Goal: Information Seeking & Learning: Understand process/instructions

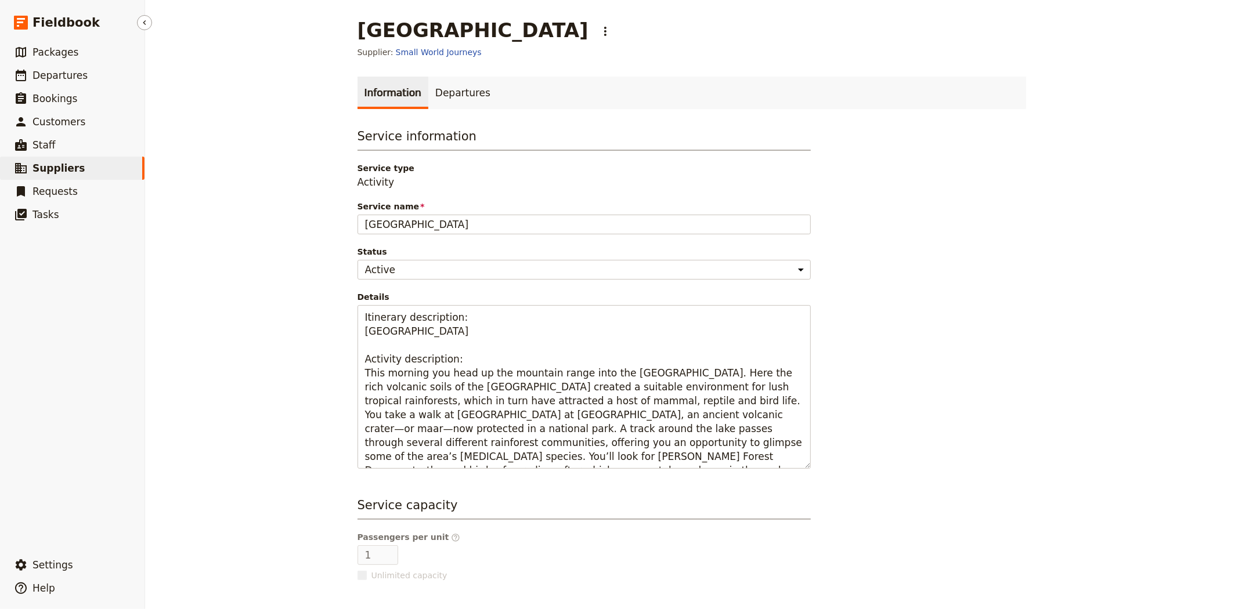
click at [59, 165] on span "Suppliers" at bounding box center [58, 168] width 52 height 12
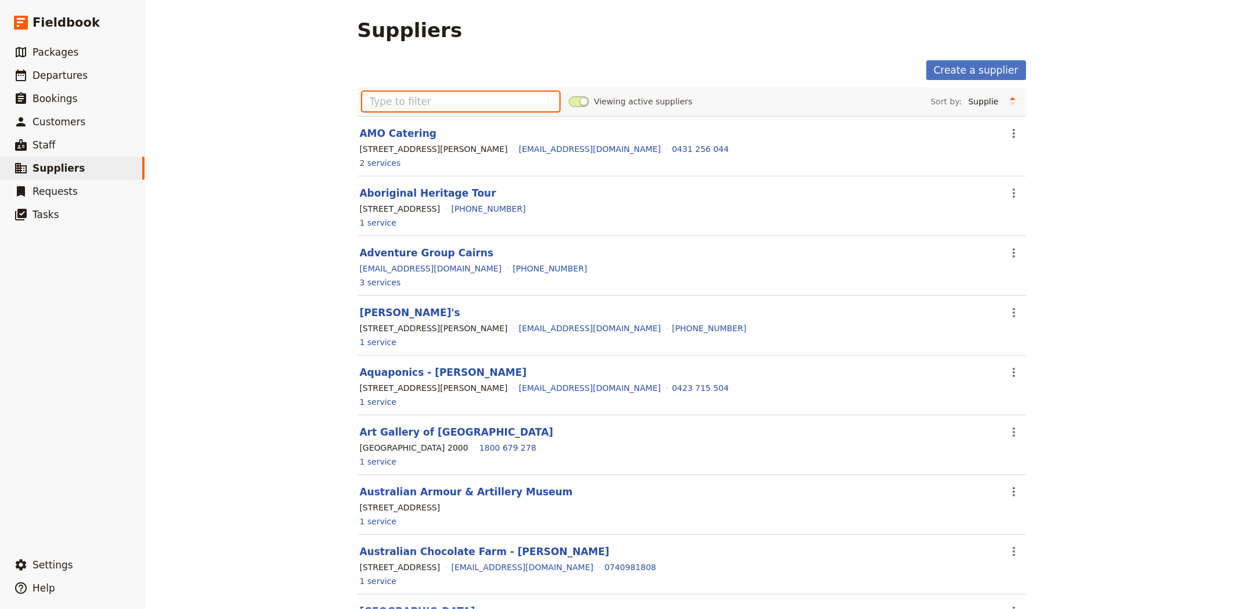
click at [391, 103] on input "text" at bounding box center [461, 102] width 198 height 20
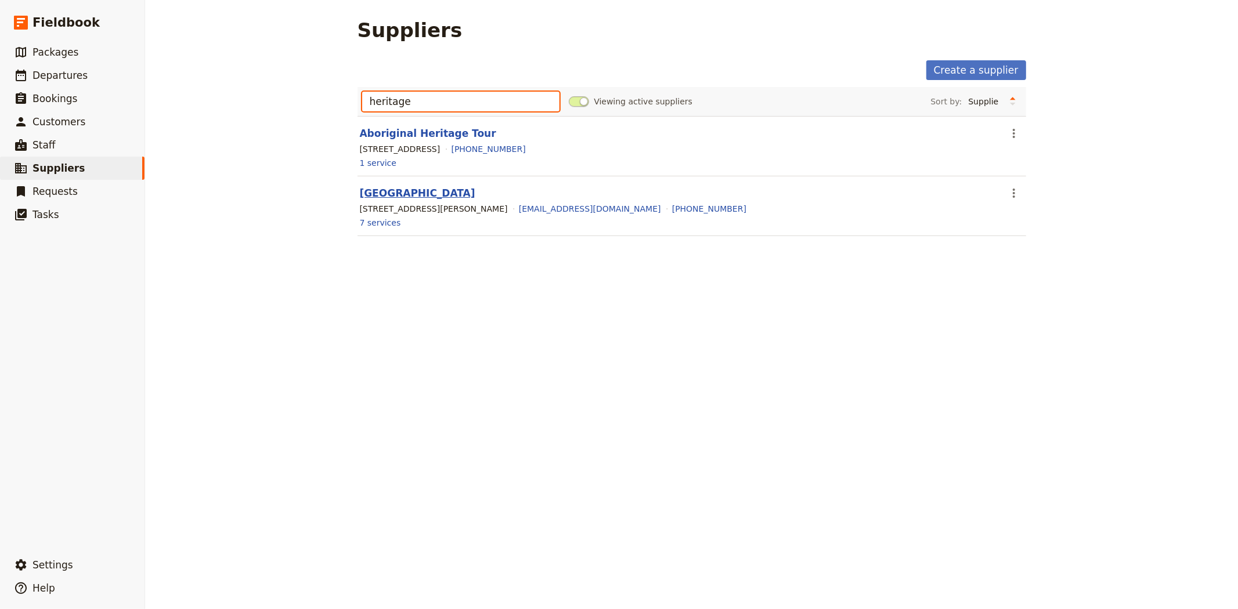
type input "heritage"
click at [421, 194] on link "[GEOGRAPHIC_DATA]" at bounding box center [417, 193] width 115 height 12
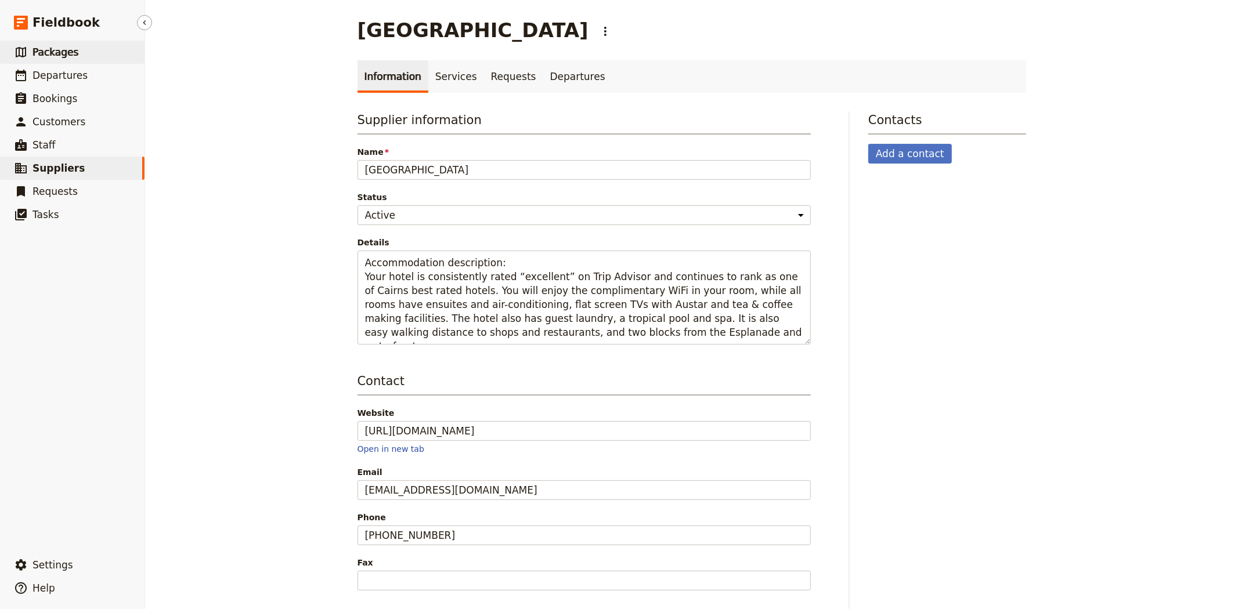
click at [95, 55] on link "​ Packages" at bounding box center [72, 52] width 144 height 23
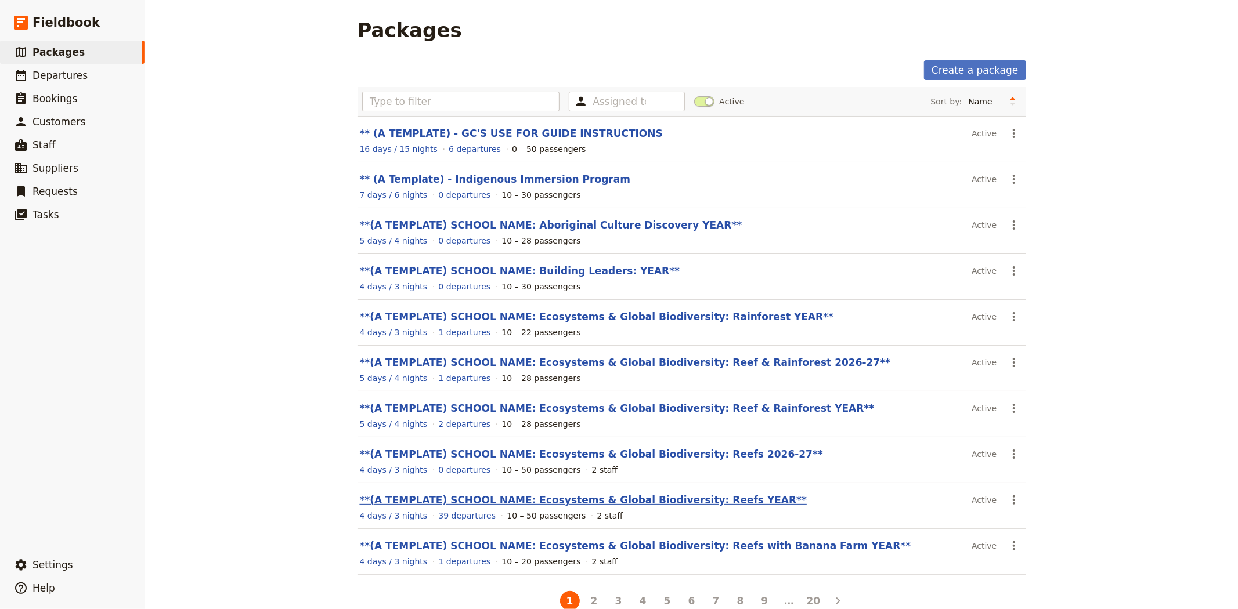
click at [652, 497] on link "**(A TEMPLATE) SCHOOL NAME: Ecosystems & Global Biodiversity: Reefs YEAR**" at bounding box center [583, 500] width 447 height 12
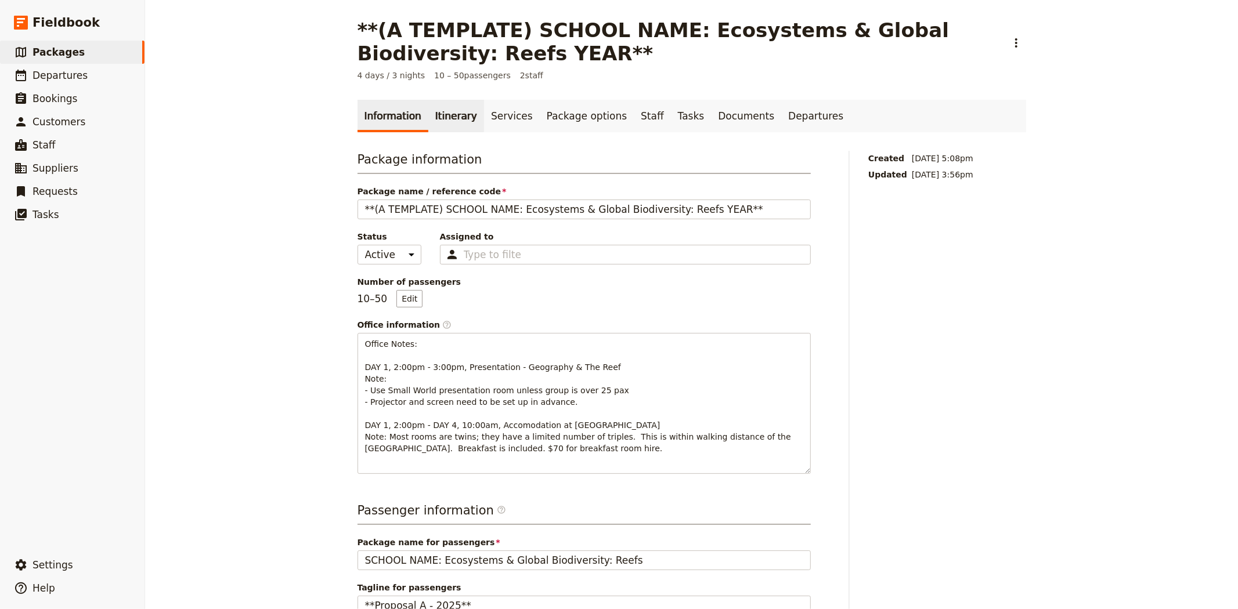
click at [442, 114] on link "Itinerary" at bounding box center [456, 116] width 56 height 32
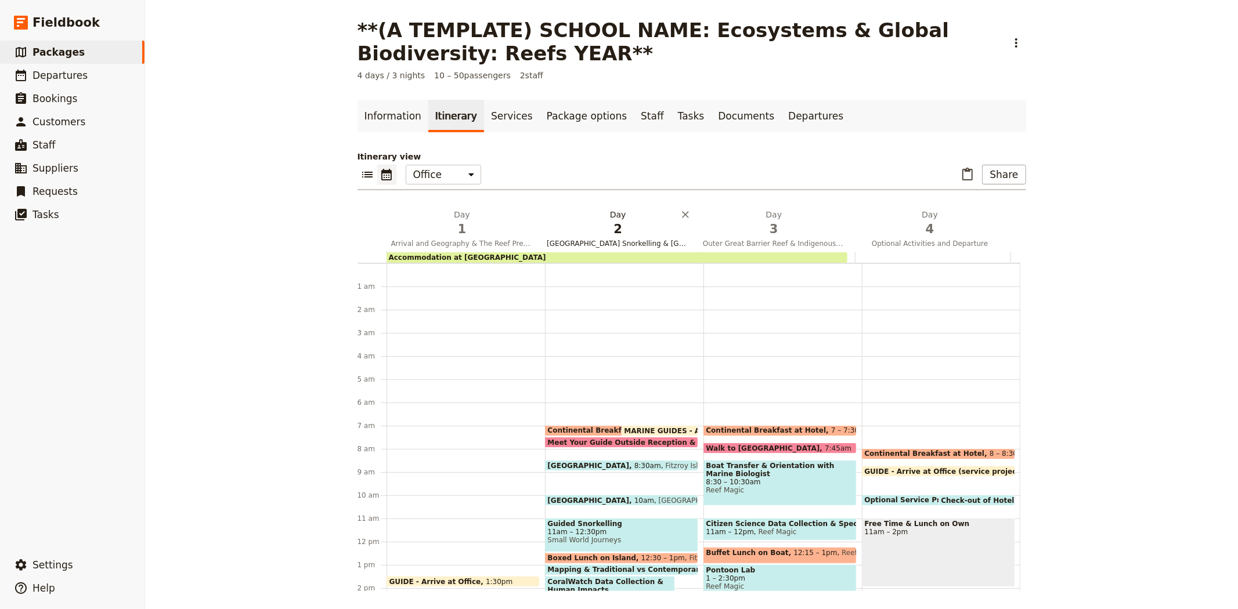
scroll to position [151, 0]
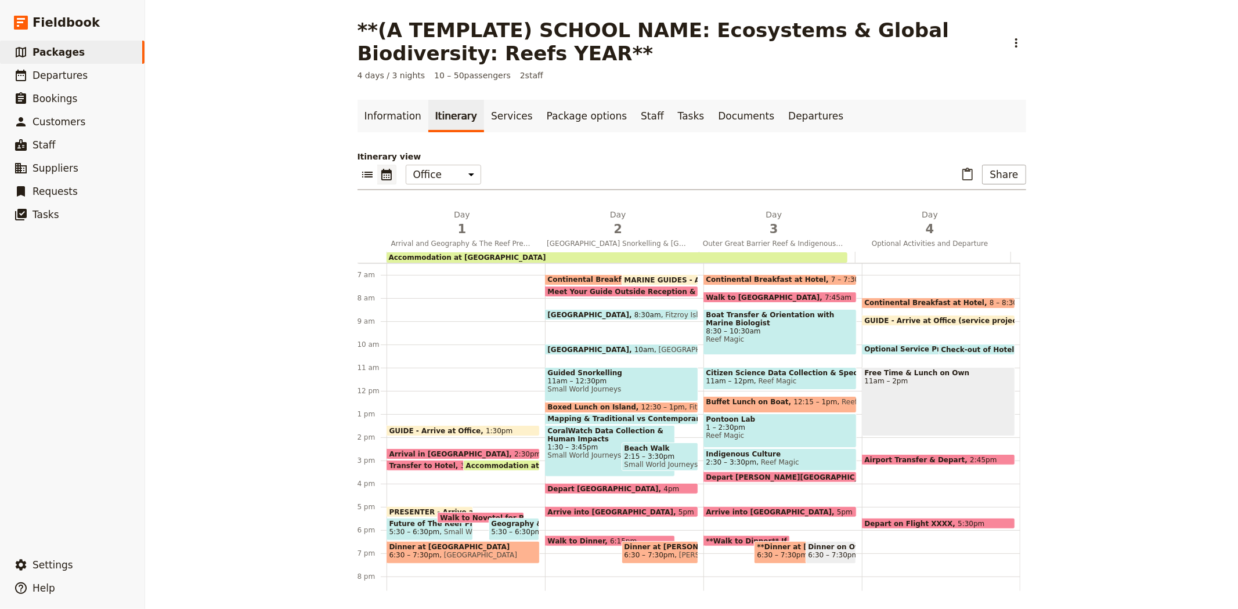
click at [937, 386] on div "Free Time & Lunch on Own 11am – 2pm" at bounding box center [938, 401] width 153 height 69
select select "4"
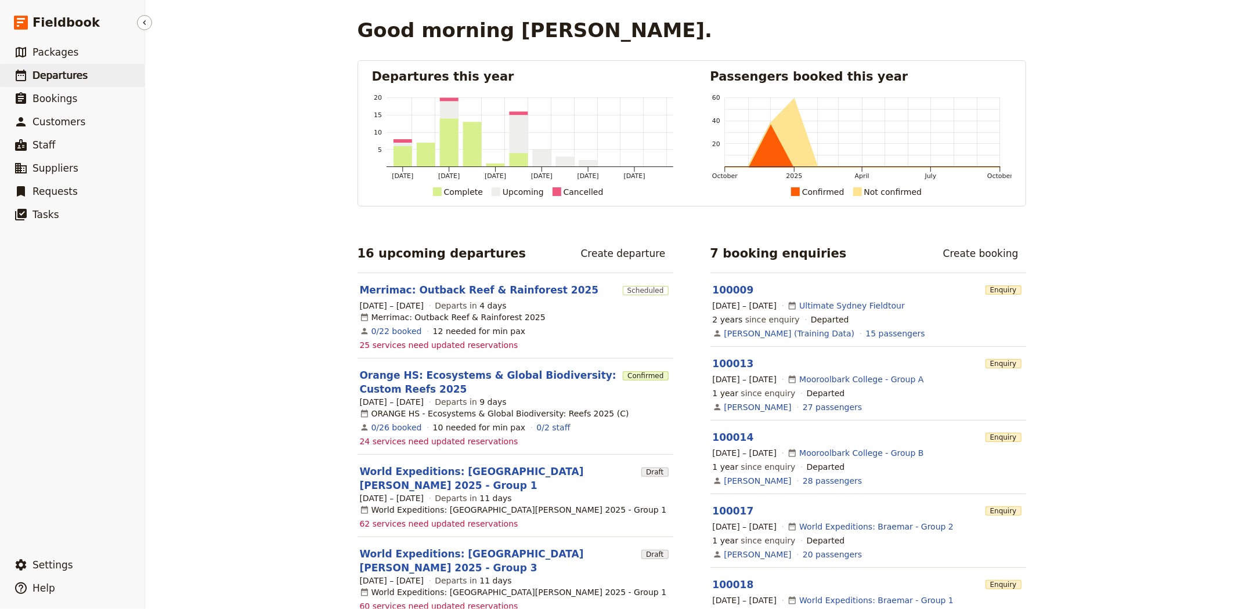
click at [79, 75] on span "Departures" at bounding box center [59, 76] width 55 height 12
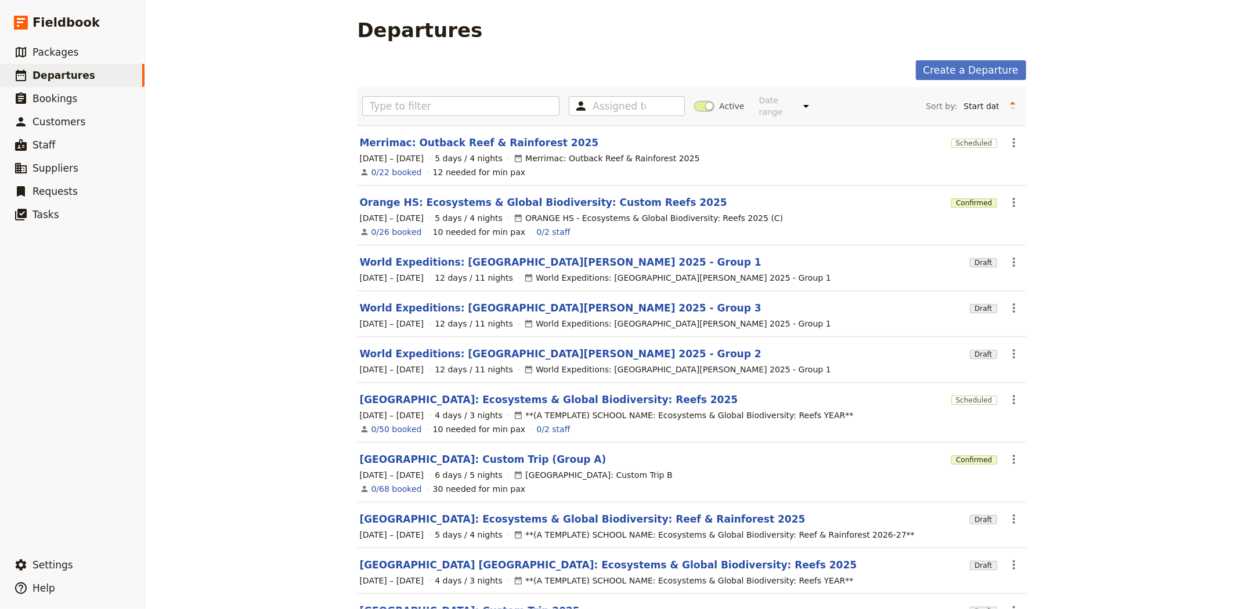
click at [694, 101] on span at bounding box center [704, 106] width 20 height 10
click at [694, 100] on input "Active" at bounding box center [694, 100] width 0 height 0
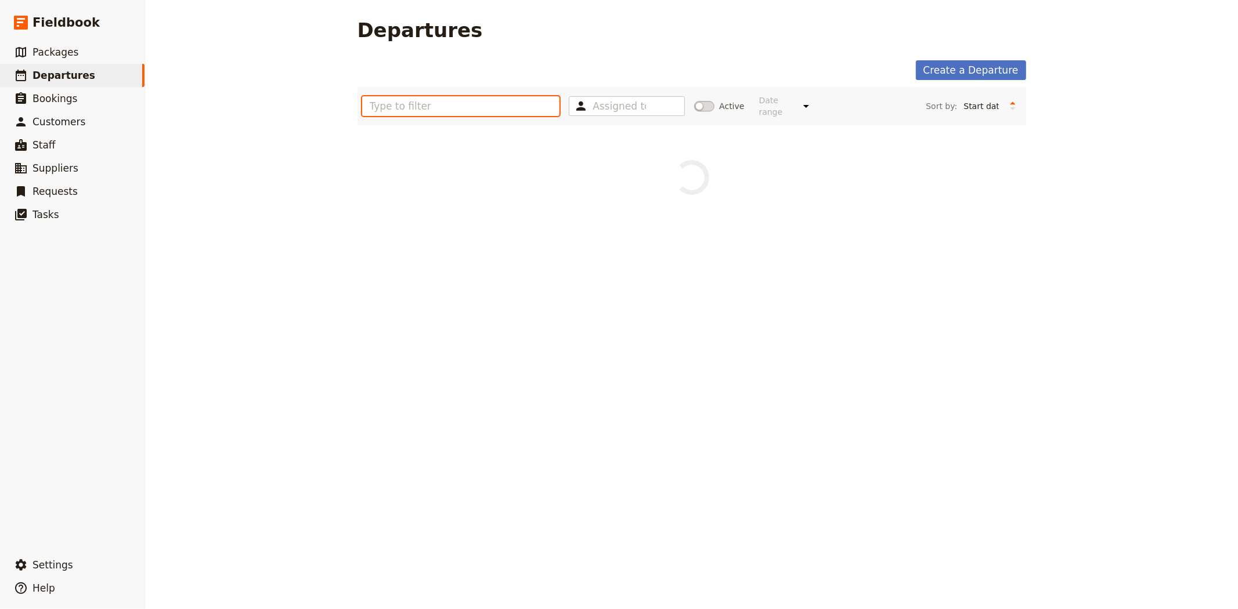
click at [508, 103] on input "text" at bounding box center [461, 106] width 198 height 20
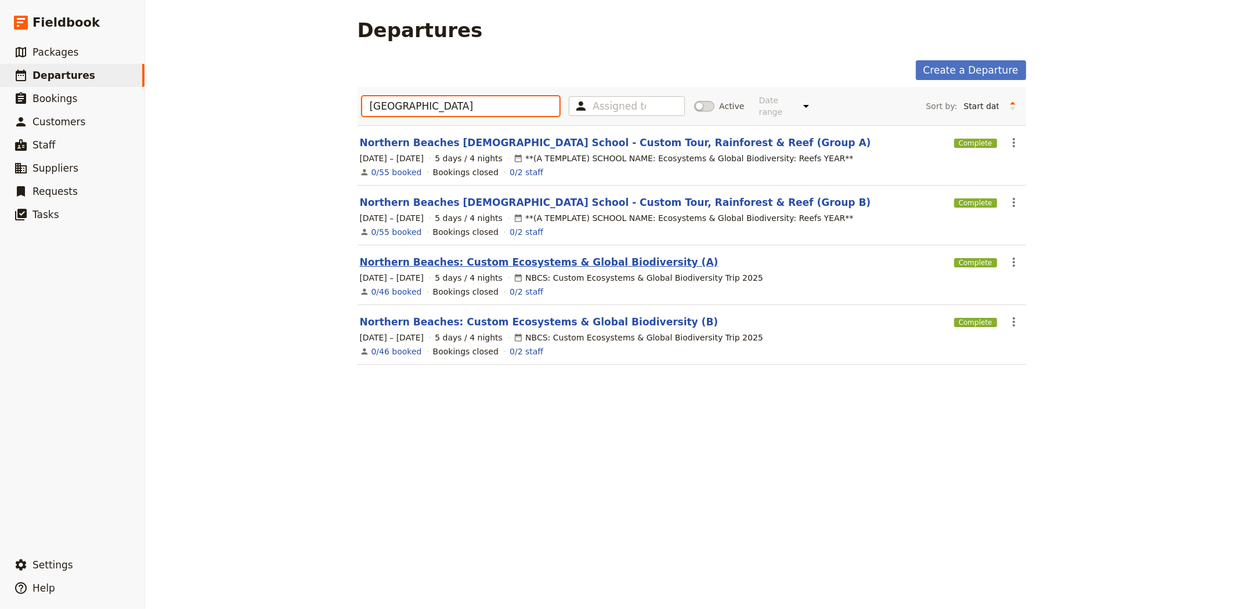
type input "northern beach"
click at [541, 255] on link "Northern Beaches: Custom Ecosystems & Global Biodiversity (A)" at bounding box center [539, 262] width 359 height 14
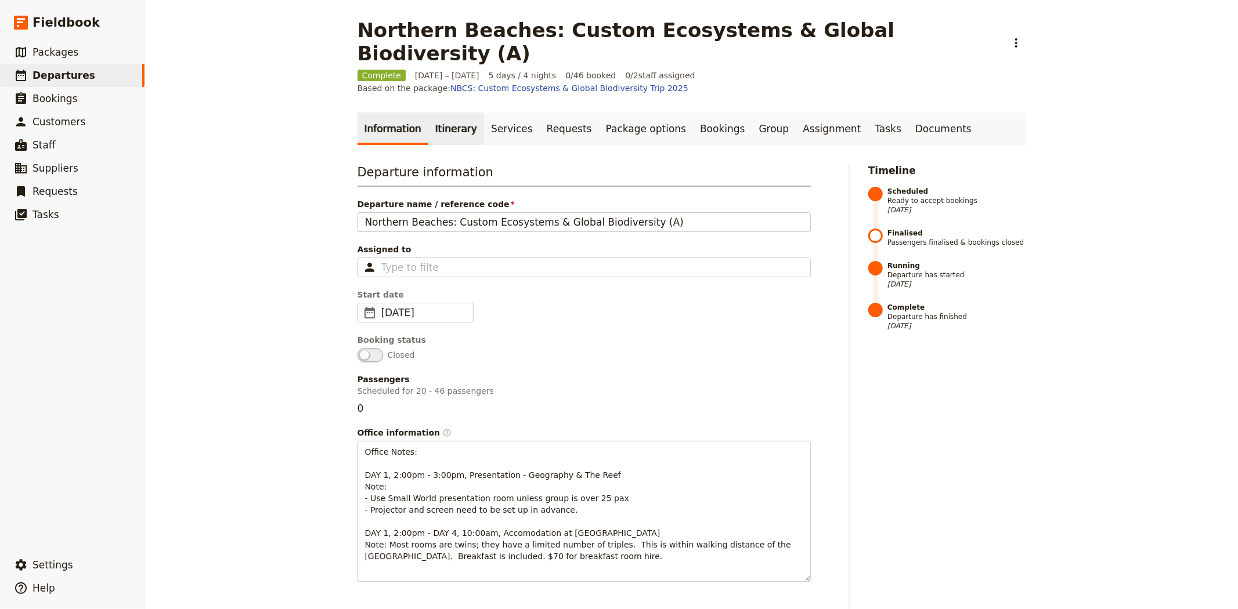
click at [436, 113] on link "Itinerary" at bounding box center [456, 129] width 56 height 32
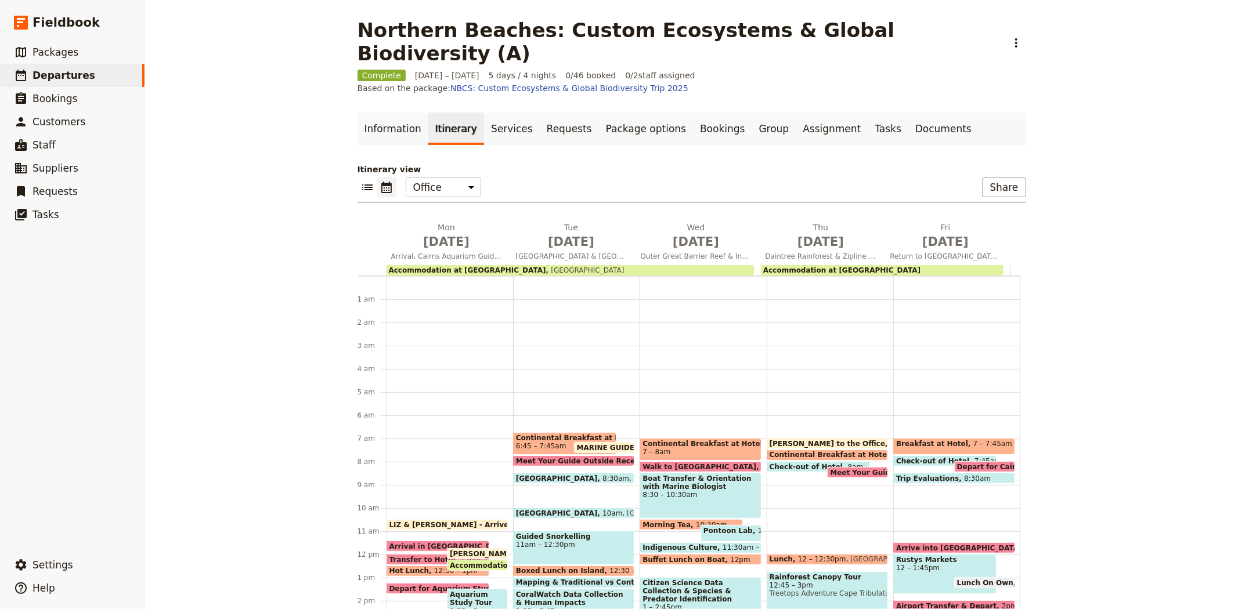
scroll to position [145, 0]
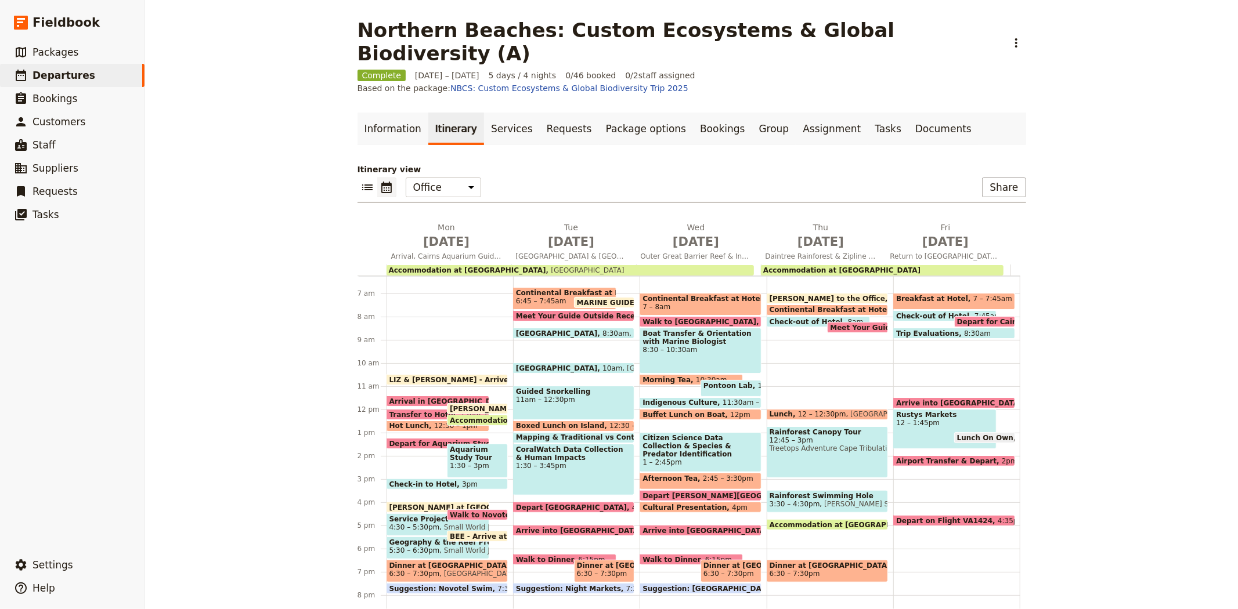
click at [839, 324] on span "Meet Your Guide Outside & Travel to The Daintree Rainforest" at bounding box center [952, 328] width 245 height 8
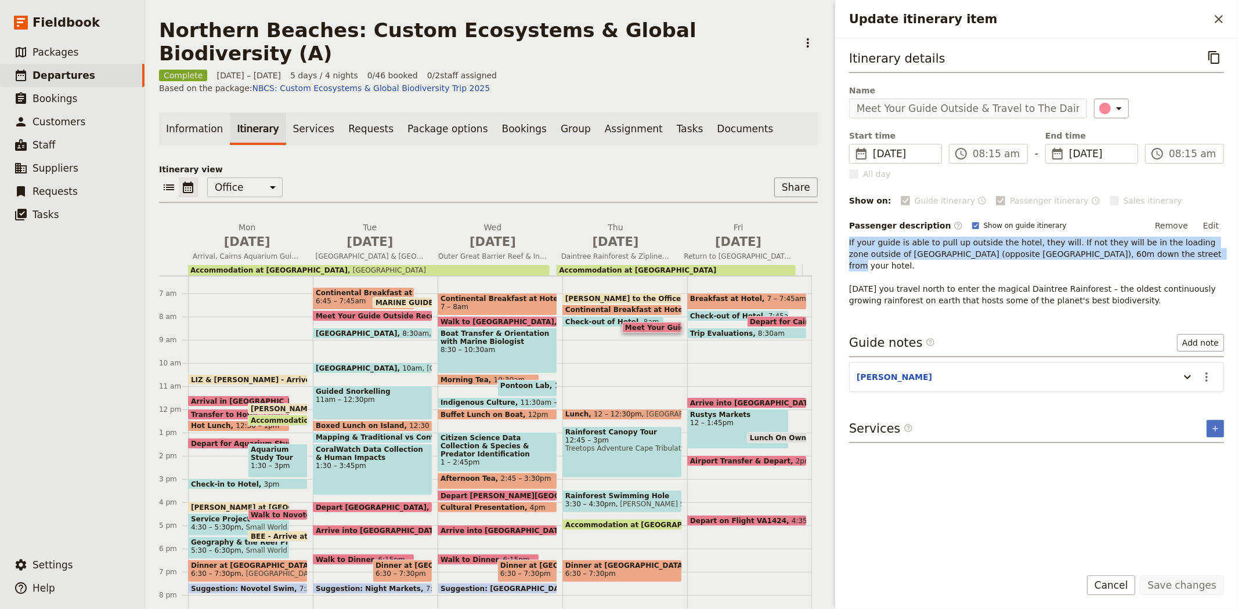
drag, startPoint x: 847, startPoint y: 240, endPoint x: 1130, endPoint y: 253, distance: 282.9
click at [1130, 253] on div "Itinerary details ​ Name Meet Your Guide Outside & Travel to The Daintree Rainf…" at bounding box center [1036, 298] width 403 height 520
copy span "If your guide is able to pull up outside the hotel, they will. If not they will…"
